Goal: Navigation & Orientation: Understand site structure

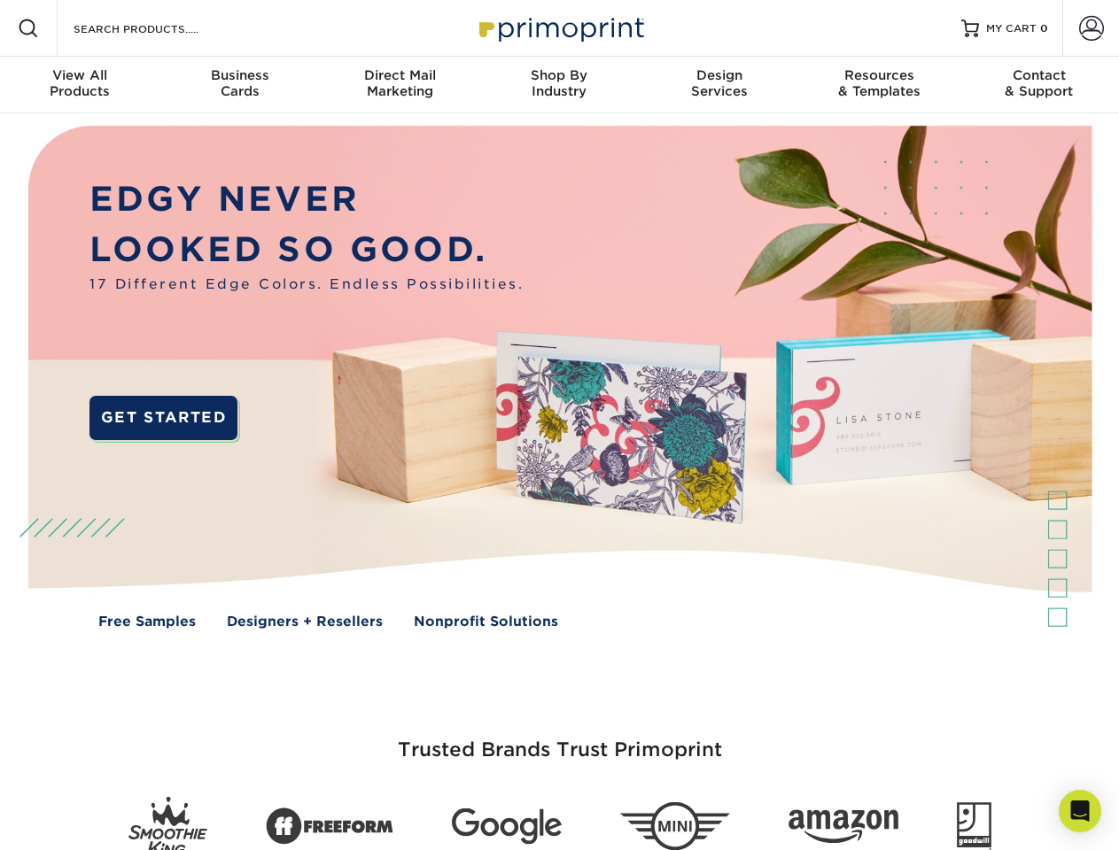
click at [559, 425] on img at bounding box center [558, 390] width 1107 height 554
click at [28, 28] on span at bounding box center [28, 28] width 21 height 21
click at [1090, 28] on span at bounding box center [1091, 28] width 25 height 25
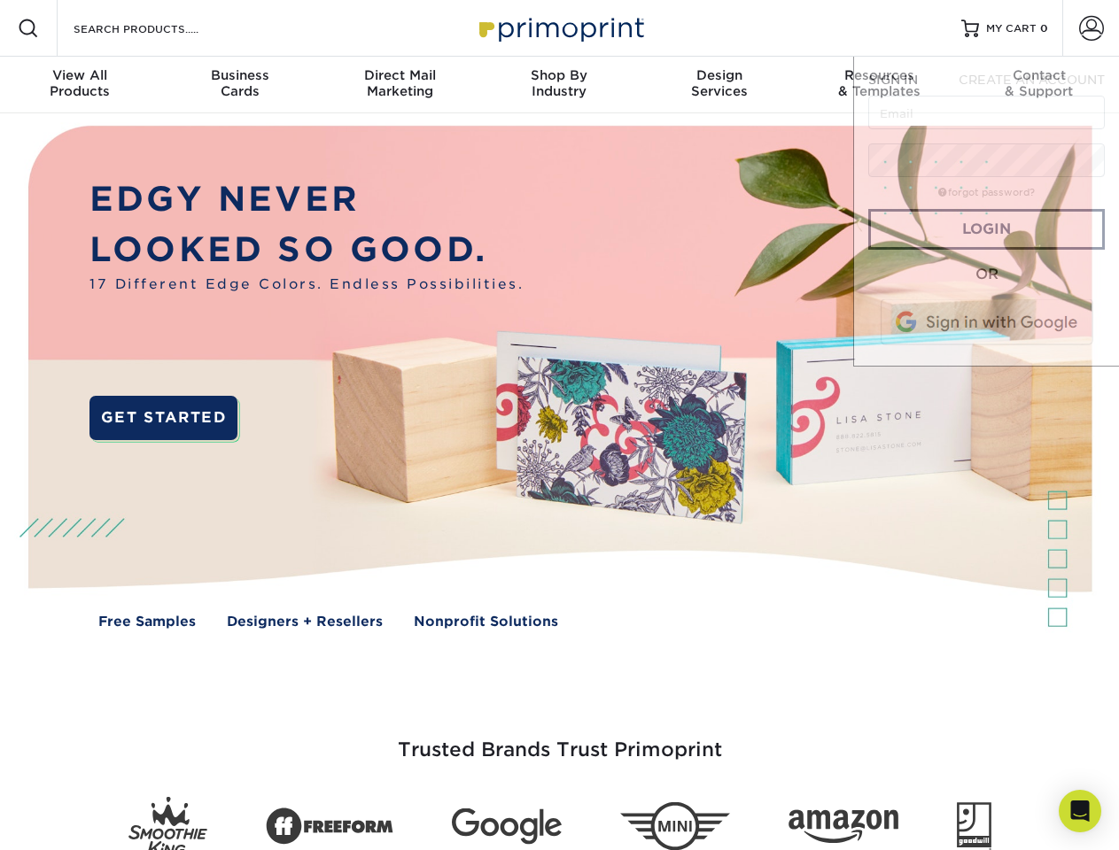
click at [80, 85] on div "View All Products" at bounding box center [79, 83] width 159 height 32
click at [239, 85] on div "Business Cards" at bounding box center [238, 83] width 159 height 32
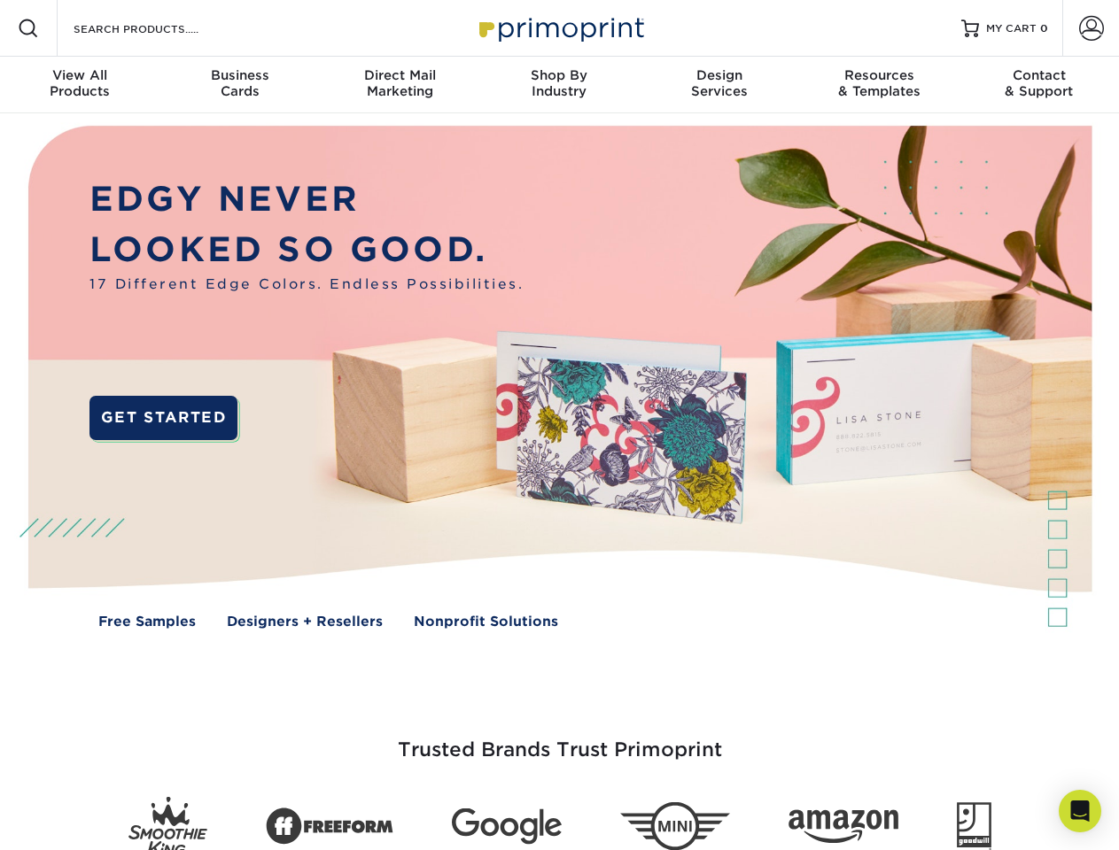
click at [399, 85] on div "Direct Mail Marketing" at bounding box center [399, 83] width 159 height 32
click at [559, 85] on div "Shop By Industry" at bounding box center [558, 83] width 159 height 32
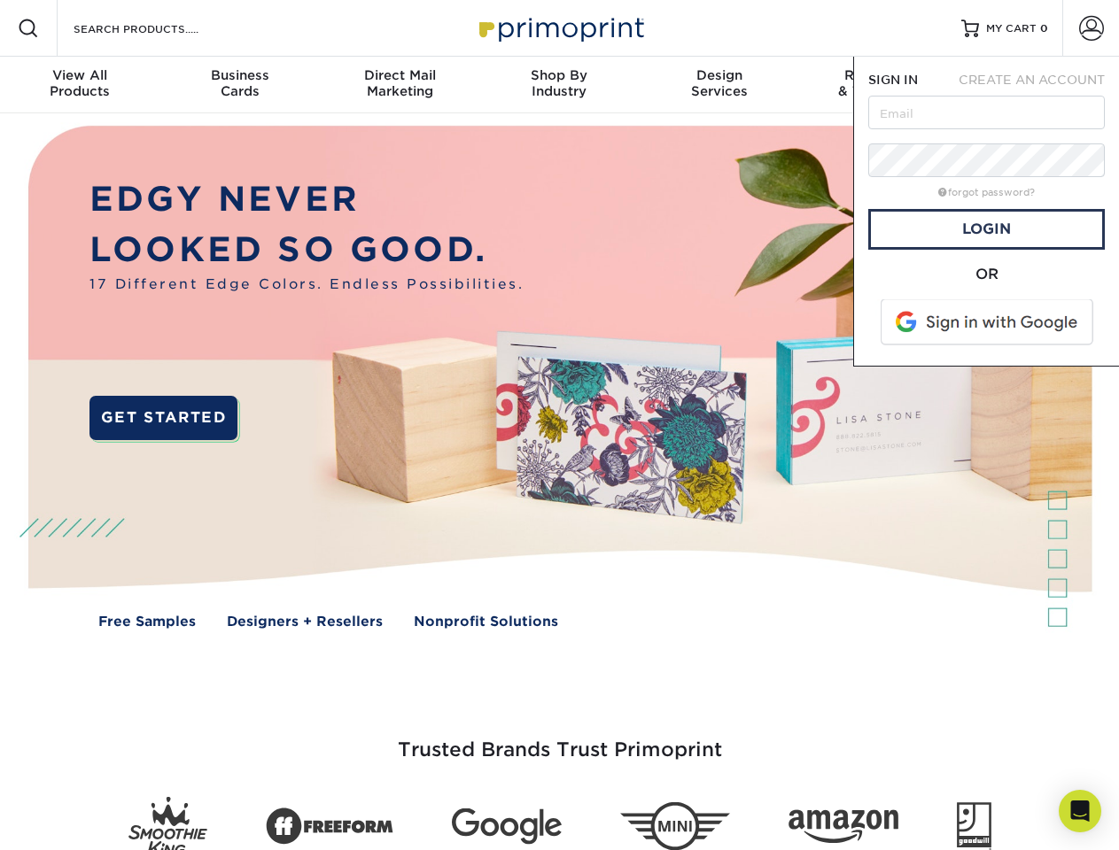
click at [719, 85] on div "Design Services" at bounding box center [718, 83] width 159 height 32
click at [879, 85] on span "SIGN IN" at bounding box center [893, 80] width 50 height 14
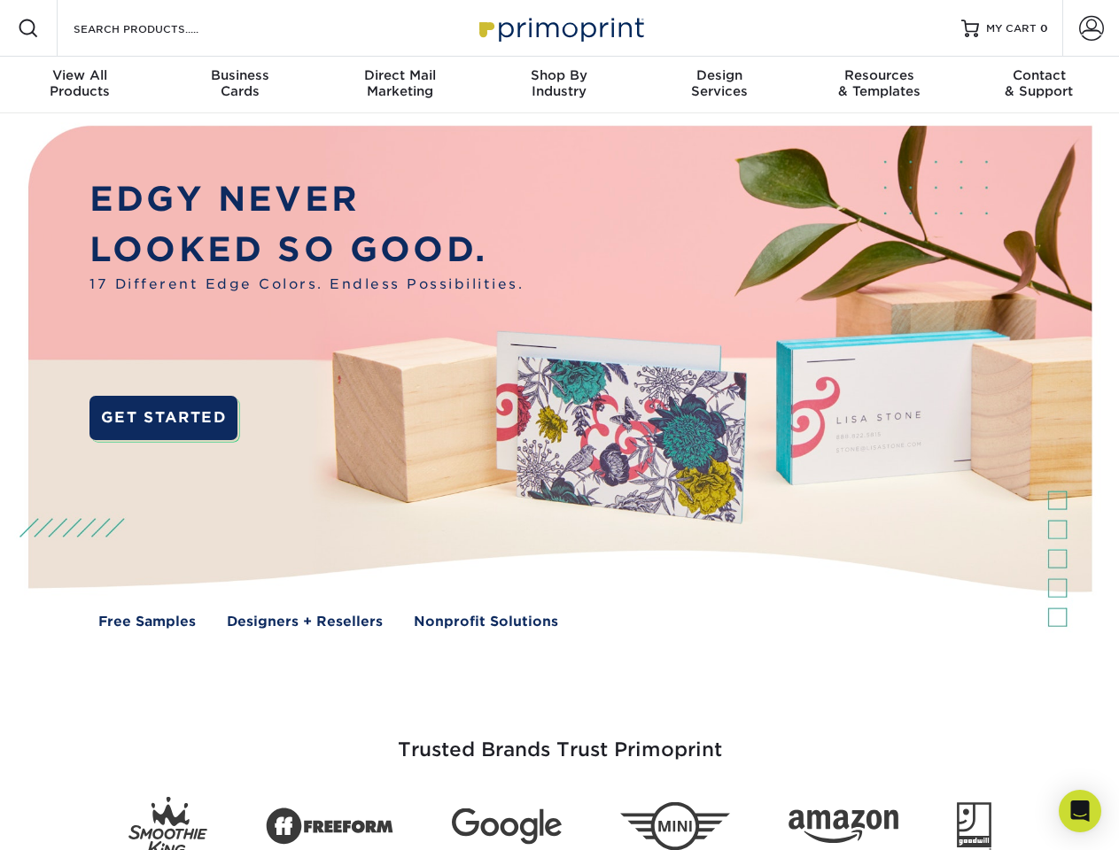
click at [1039, 85] on div "Contact & Support" at bounding box center [1038, 83] width 159 height 32
